Goal: Understand process/instructions: Learn how to perform a task or action

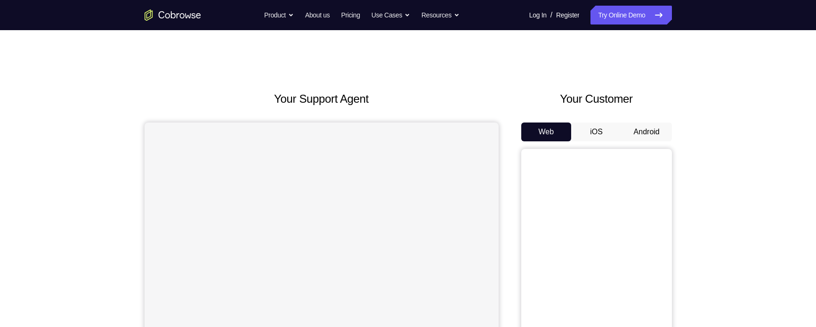
click at [663, 129] on button "Android" at bounding box center [646, 131] width 50 height 19
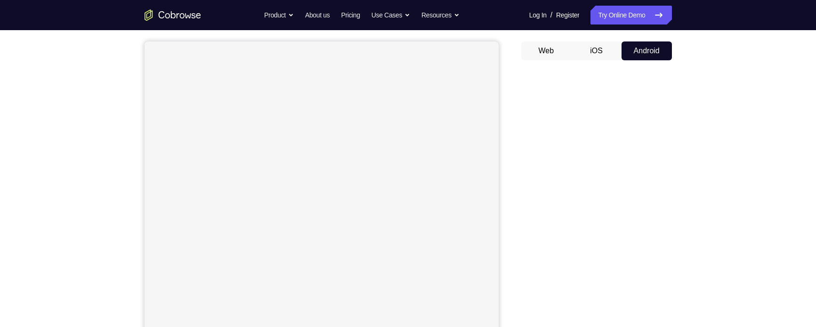
scroll to position [80, 0]
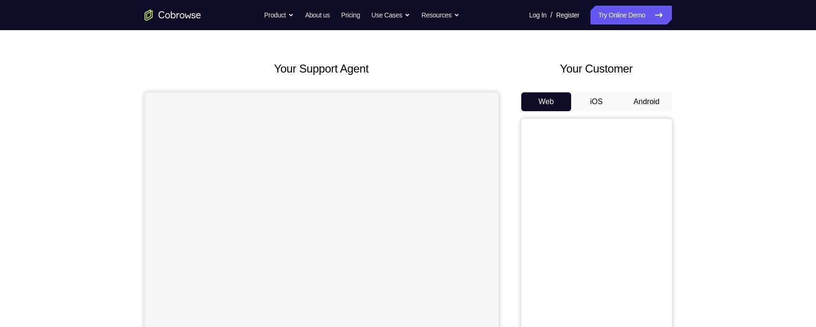
scroll to position [28, 0]
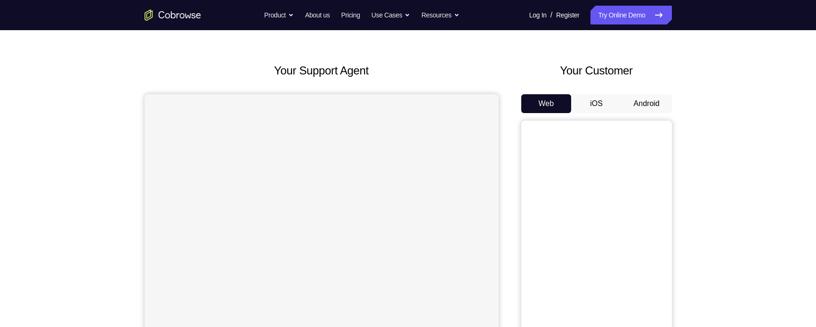
click at [658, 109] on button "Android" at bounding box center [646, 103] width 50 height 19
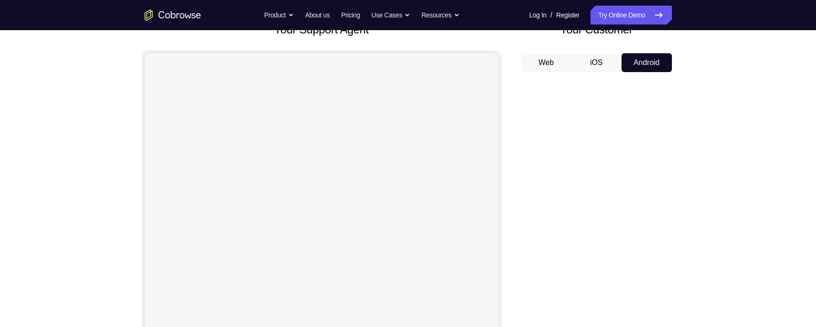
scroll to position [64, 0]
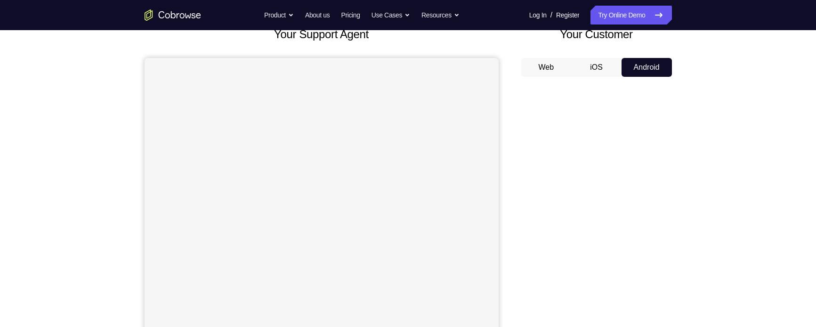
click at [729, 233] on div "Your Support Agent Your Customer Web iOS Android Next Steps We’d be happy to gi…" at bounding box center [408, 276] width 816 height 621
